Goal: Navigation & Orientation: Go to known website

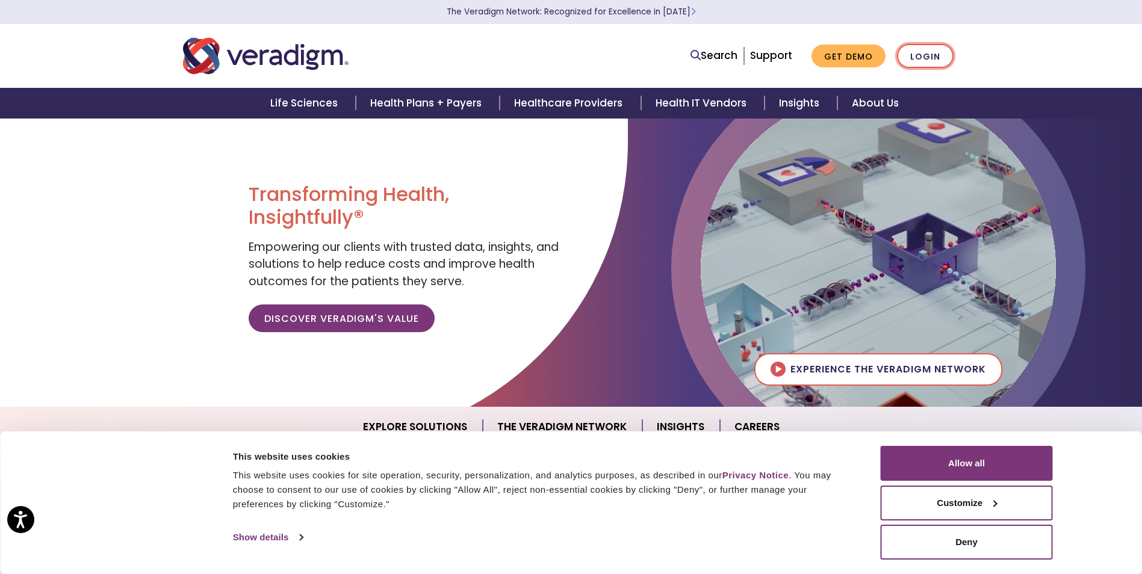
click at [908, 63] on link "Login" at bounding box center [925, 56] width 57 height 25
